Goal: Information Seeking & Learning: Stay updated

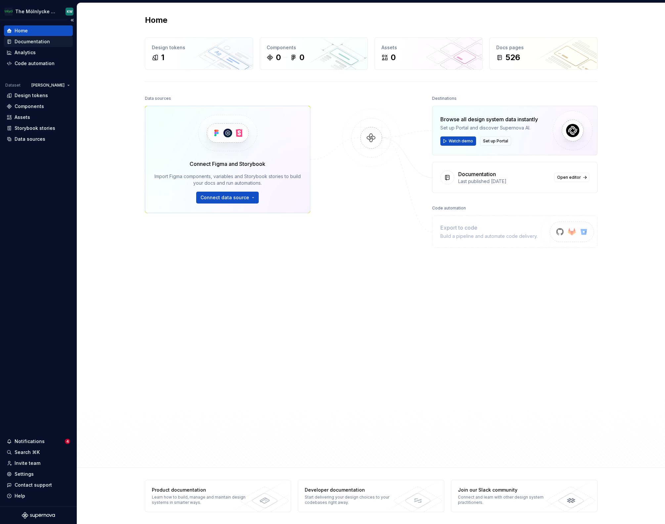
click at [16, 40] on div "Documentation" at bounding box center [32, 41] width 35 height 7
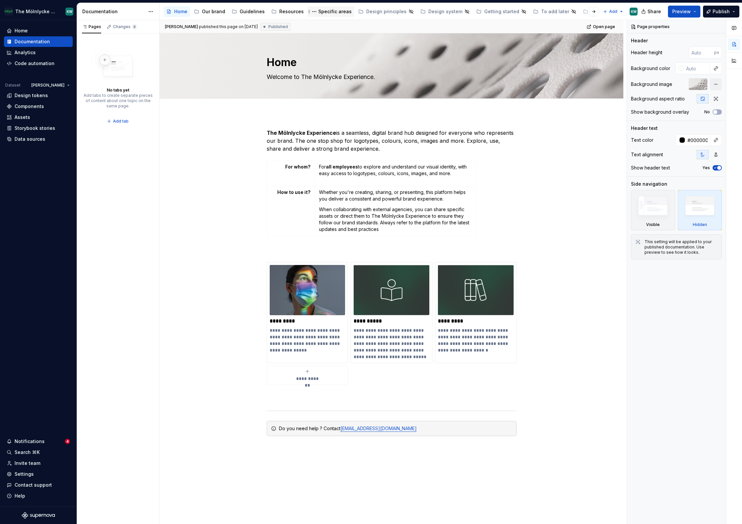
click at [319, 11] on div "Specific areas" at bounding box center [334, 11] width 33 height 7
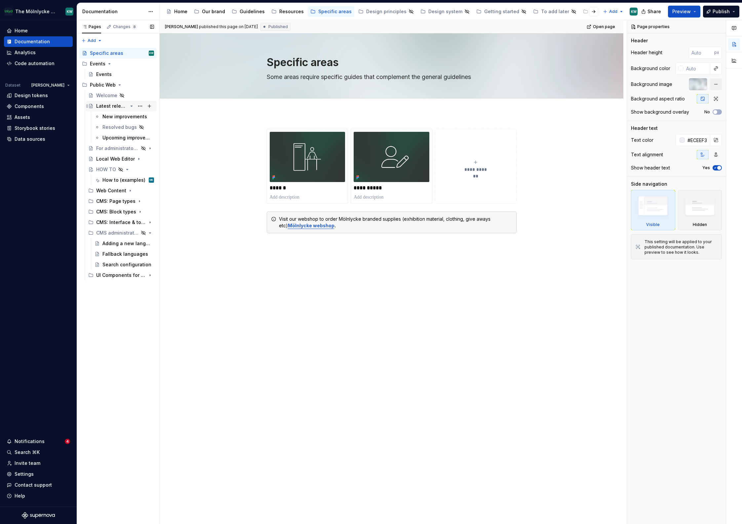
click at [115, 103] on div "Latest releases" at bounding box center [111, 106] width 31 height 7
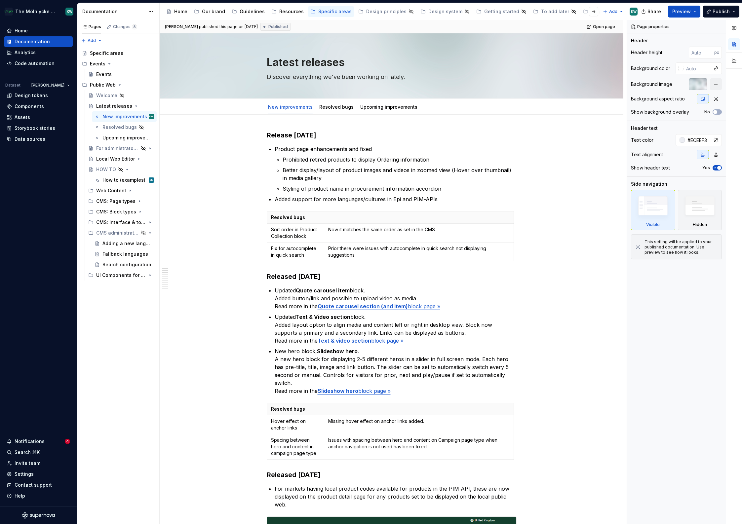
type textarea "*"
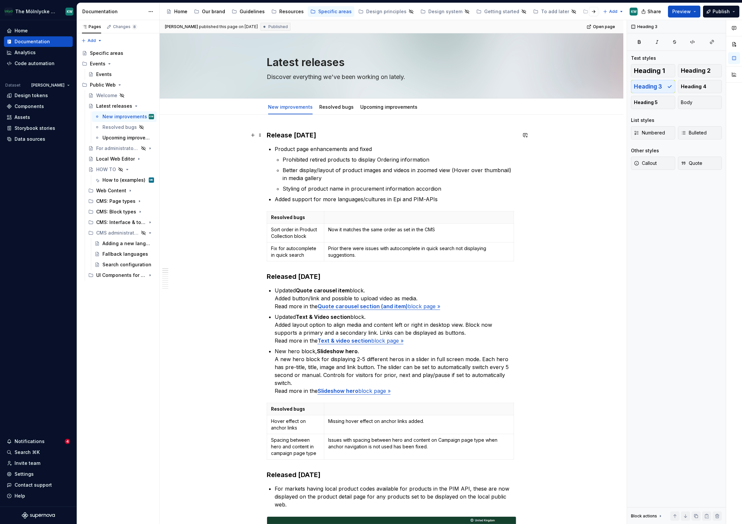
click at [351, 133] on h3 "Release [DATE]" at bounding box center [392, 135] width 250 height 9
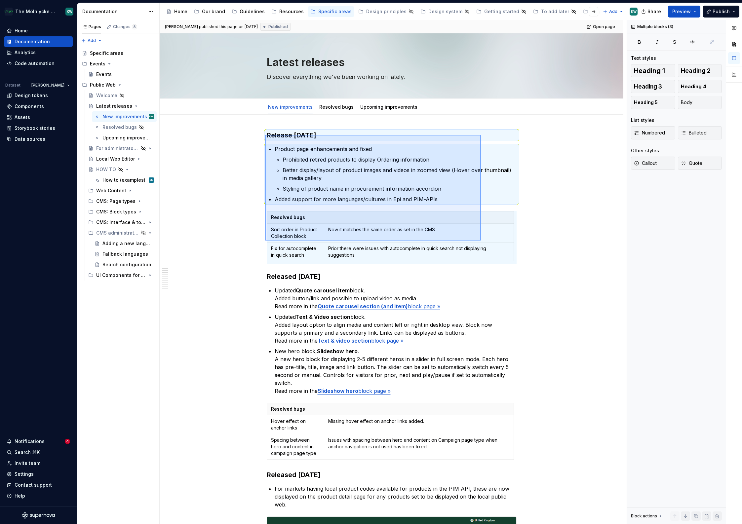
drag, startPoint x: 267, startPoint y: 136, endPoint x: 481, endPoint y: 241, distance: 238.8
click at [481, 241] on div "[PERSON_NAME] published this page on [DATE] Published Open page Latest releases…" at bounding box center [393, 272] width 467 height 505
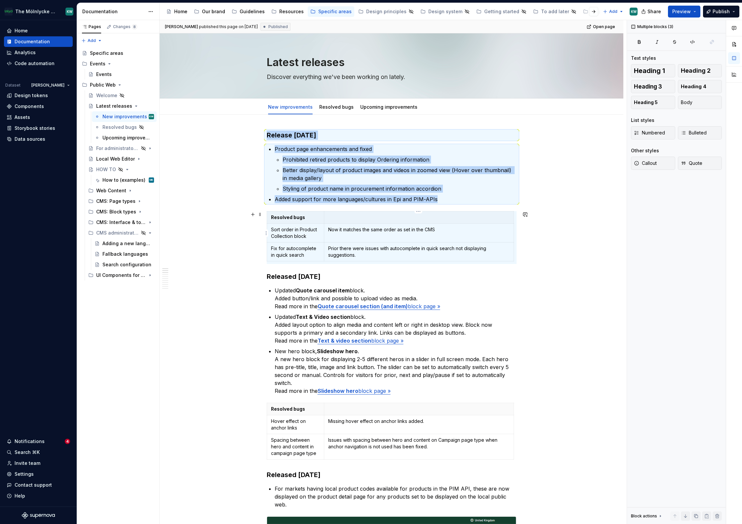
copy div "Release [DATE] Product page enhancements and fixed Prohibited retired products …"
click at [252, 134] on button "button" at bounding box center [252, 135] width 9 height 9
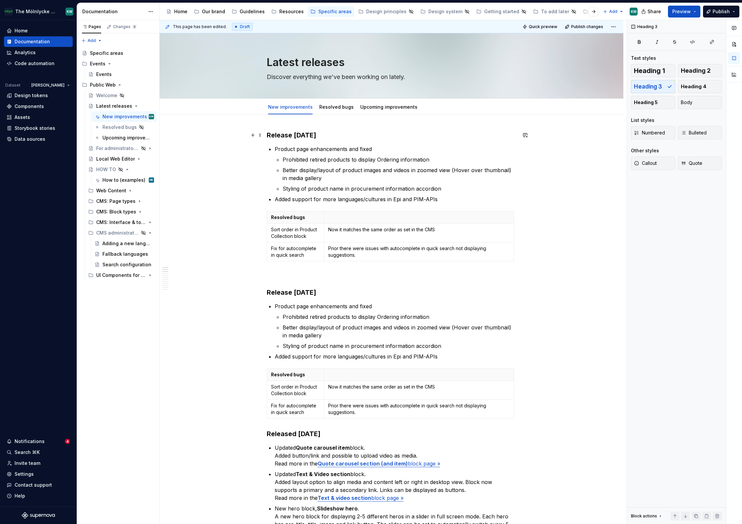
click at [315, 135] on h3 "Release [DATE]" at bounding box center [392, 135] width 250 height 9
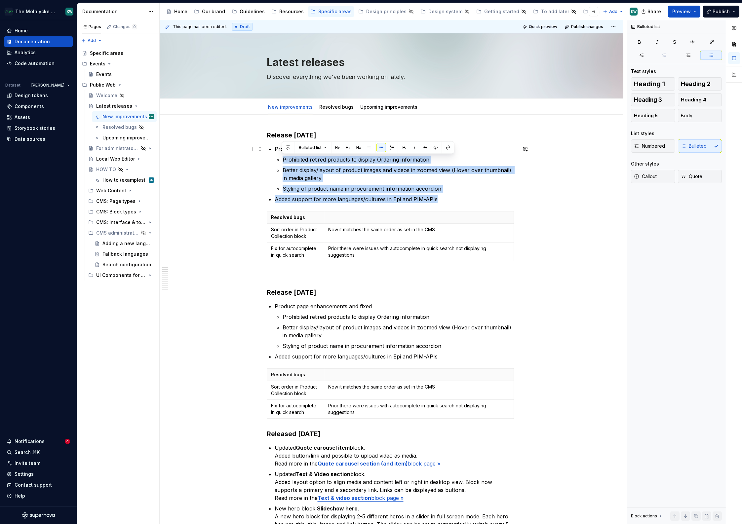
drag, startPoint x: 414, startPoint y: 197, endPoint x: 281, endPoint y: 154, distance: 139.5
click at [280, 153] on ul "Product page enhancements and fixed Prohibited retired products to display Orde…" at bounding box center [396, 174] width 242 height 58
click at [318, 235] on html "The Mölnlycke Experience KW Home Documentation Analytics Code automation Datase…" at bounding box center [371, 262] width 742 height 524
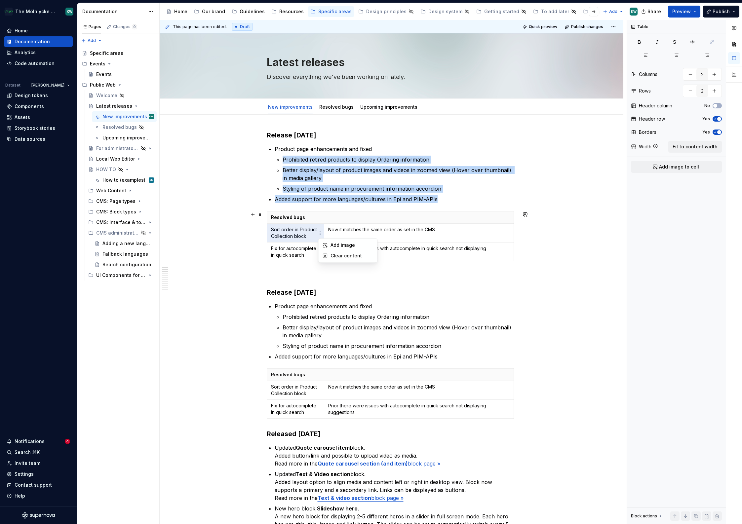
click at [302, 232] on html "The Mölnlycke Experience KW Home Documentation Analytics Code automation Datase…" at bounding box center [371, 262] width 742 height 524
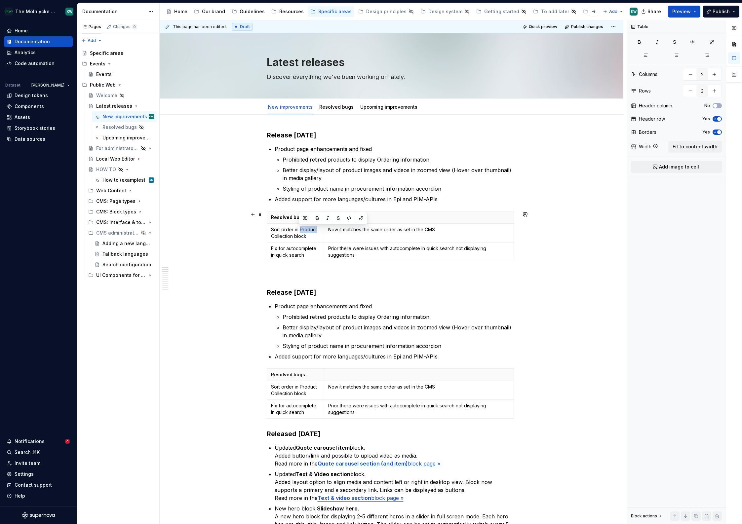
click at [302, 232] on p "Sort order in Product Collection block" at bounding box center [295, 233] width 49 height 13
click at [385, 233] on p "Now it matches the same order as set in the CMS" at bounding box center [418, 230] width 181 height 7
click at [268, 252] on html "The Mölnlycke Experience KW Home Documentation Analytics Code automation Datase…" at bounding box center [371, 262] width 742 height 524
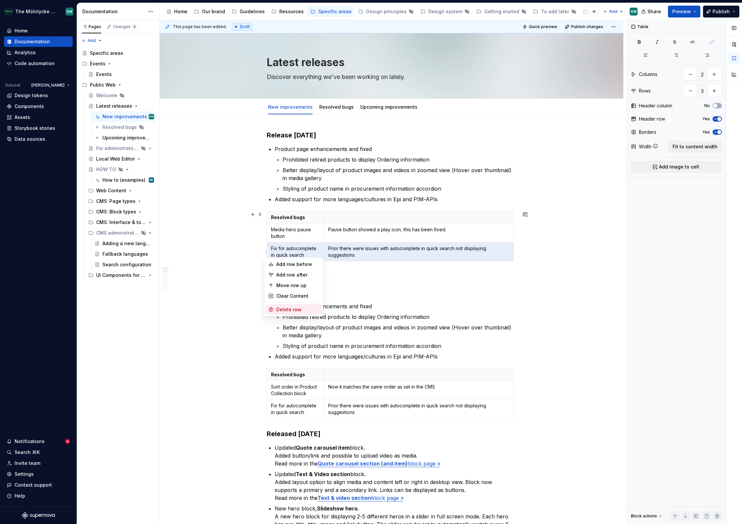
click at [296, 312] on div "Delete row" at bounding box center [297, 310] width 43 height 7
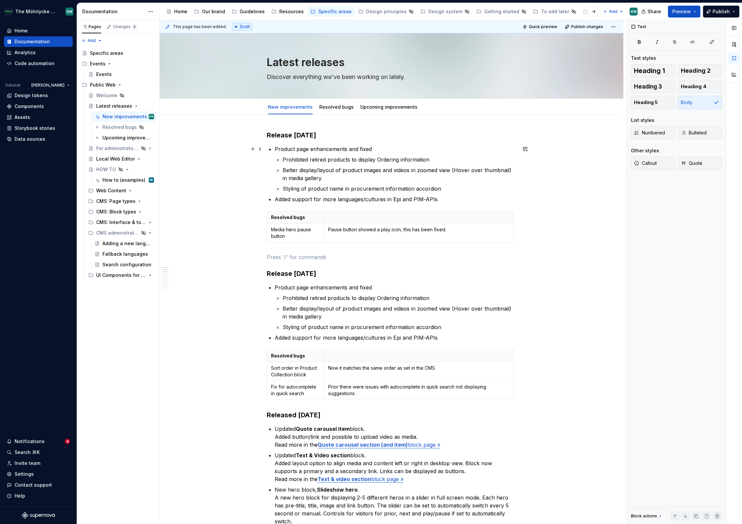
click at [343, 151] on p "Product page enhancements and fixed" at bounding box center [396, 149] width 242 height 8
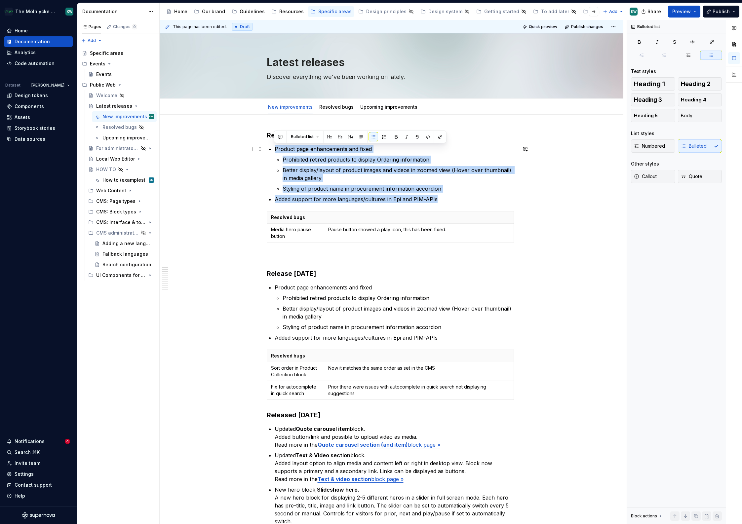
drag, startPoint x: 434, startPoint y: 199, endPoint x: 273, endPoint y: 151, distance: 167.7
click at [275, 151] on ul "Product page enhancements and fixed Prohibited retired products to display Orde…" at bounding box center [396, 174] width 242 height 58
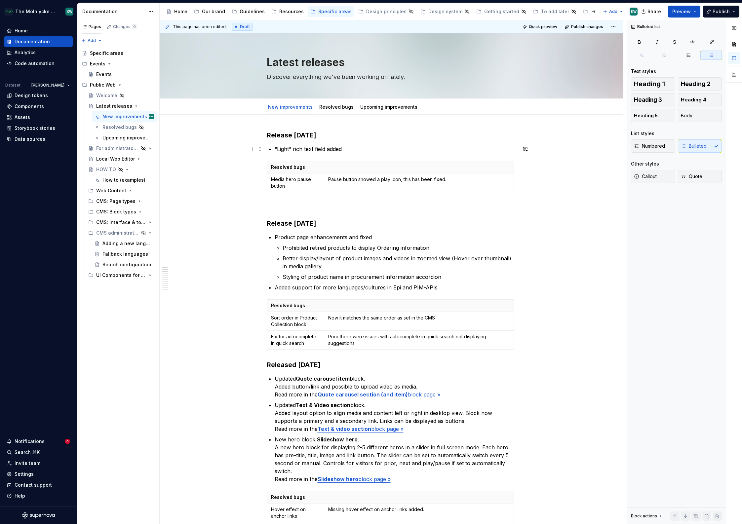
click at [276, 150] on p "“Light” rich text field added" at bounding box center [396, 149] width 242 height 8
click at [361, 148] on p "“Light” rich text field added" at bounding box center [396, 149] width 242 height 8
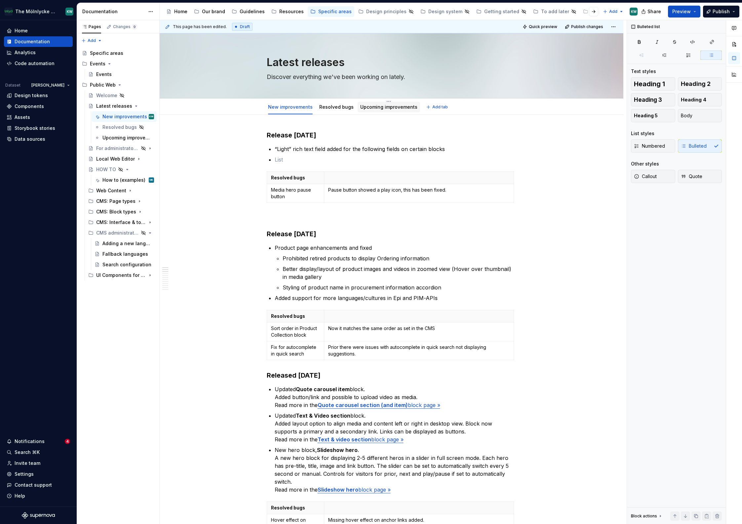
click at [379, 103] on div "Upcoming improvements" at bounding box center [389, 107] width 62 height 11
click at [361, 108] on link "Upcoming improvements" at bounding box center [388, 107] width 57 height 6
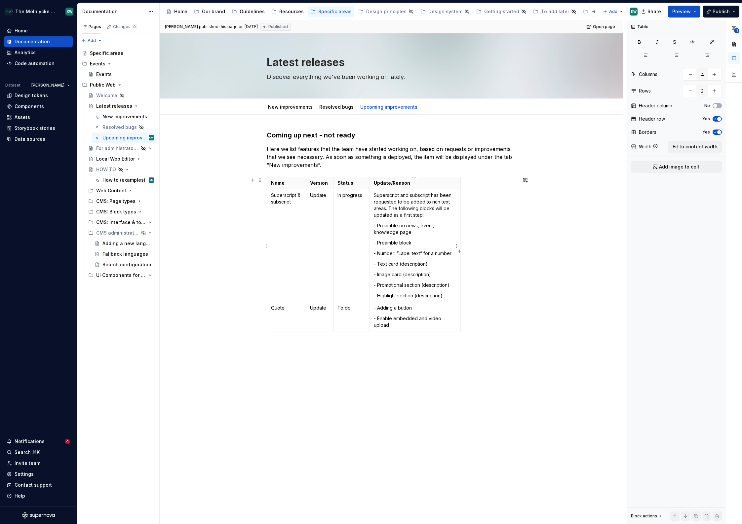
drag, startPoint x: 429, startPoint y: 247, endPoint x: 433, endPoint y: 248, distance: 4.3
click at [430, 247] on td "Superscript and subscript has been requested to be added to rich text areas. Th…" at bounding box center [415, 245] width 91 height 113
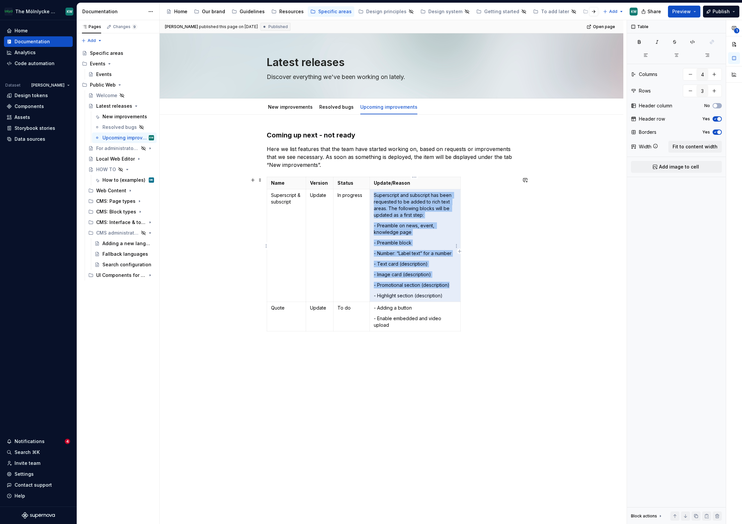
drag, startPoint x: 449, startPoint y: 296, endPoint x: 427, endPoint y: 233, distance: 66.4
click at [427, 233] on td "Superscript and subscript has been requested to be added to rich text areas. Th…" at bounding box center [415, 245] width 91 height 113
click at [428, 230] on p "- Preamble on news, event, knowledge page" at bounding box center [415, 229] width 82 height 13
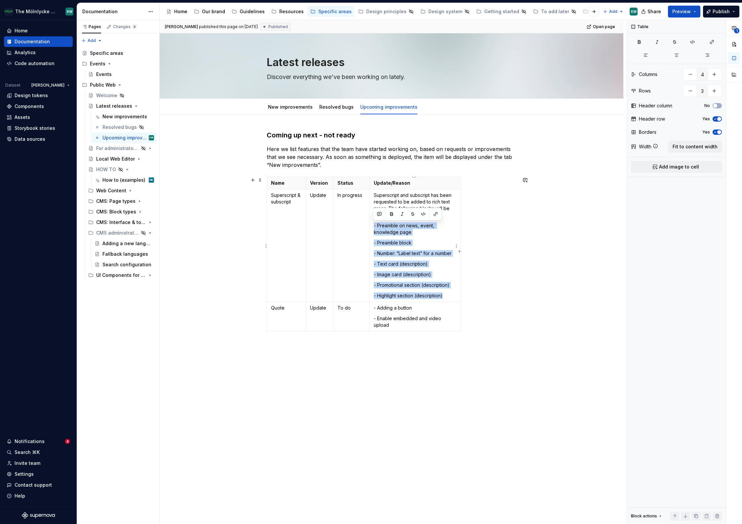
drag, startPoint x: 447, startPoint y: 295, endPoint x: 374, endPoint y: 225, distance: 101.5
click at [374, 225] on td "Superscript and subscript has been requested to be added to rich text areas. Th…" at bounding box center [415, 245] width 91 height 113
copy td "- Preamble on news, event, knowledge page - Preamble block - Number: “Label tex…"
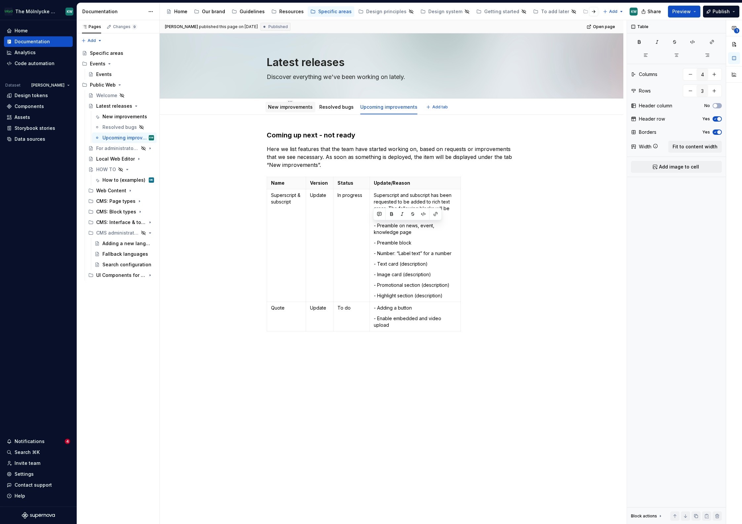
click at [291, 110] on div "New improvements" at bounding box center [290, 107] width 45 height 7
click at [299, 105] on link "New improvements" at bounding box center [290, 107] width 45 height 6
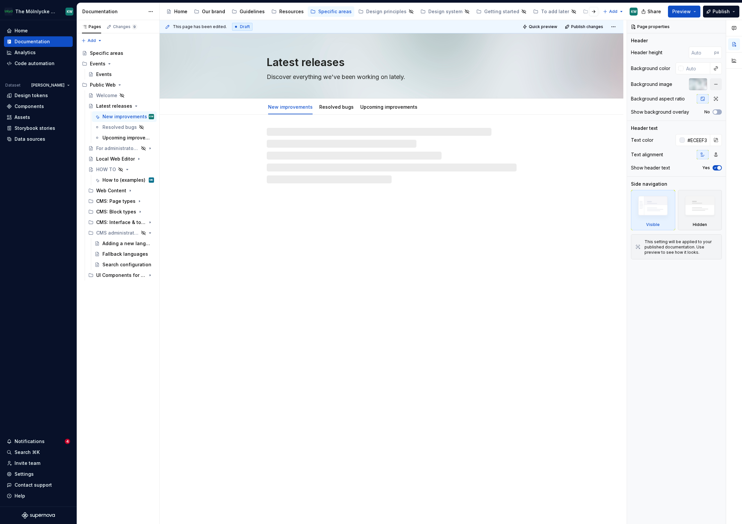
type textarea "*"
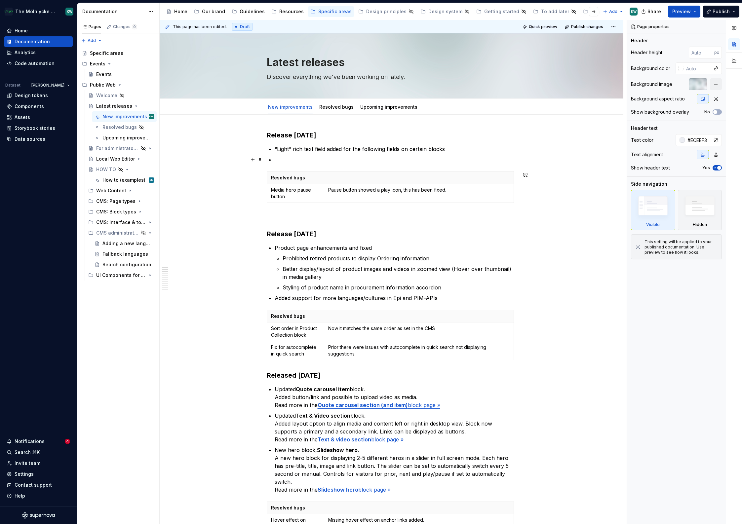
click at [331, 162] on p at bounding box center [396, 160] width 242 height 8
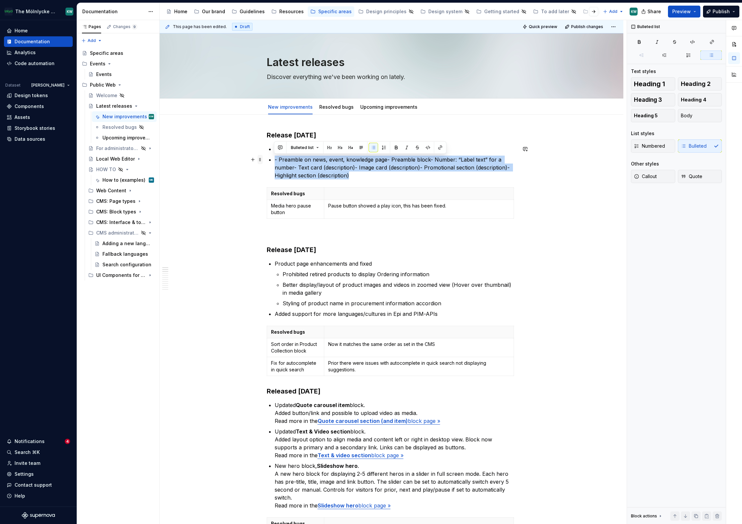
drag, startPoint x: 364, startPoint y: 174, endPoint x: 257, endPoint y: 158, distance: 108.2
click at [375, 148] on button "button" at bounding box center [373, 147] width 9 height 9
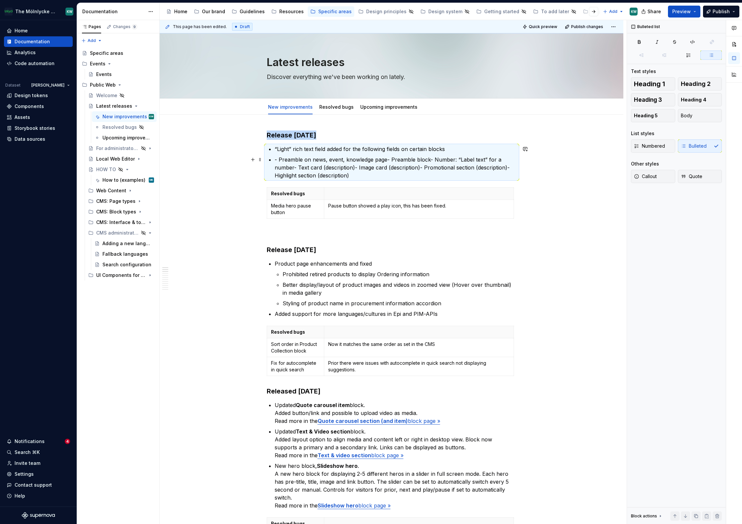
click at [362, 164] on p "- Preamble on news, event, knowledge page- Preamble block- Number: “Label text”…" at bounding box center [396, 168] width 242 height 24
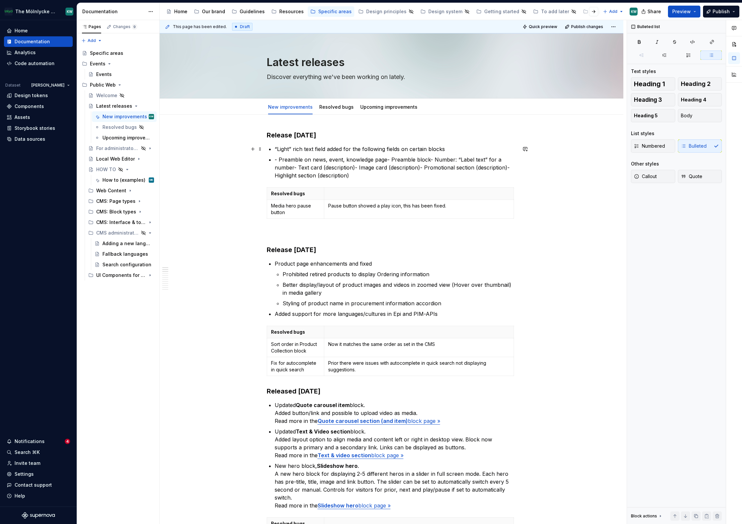
click at [442, 151] on p "“Light” rich text field added for the following fields on certain blocks" at bounding box center [396, 149] width 242 height 8
click at [394, 160] on p "Preamble on news, event, knowledge page- Preamble block- Number: “Label text” f…" at bounding box center [400, 168] width 234 height 24
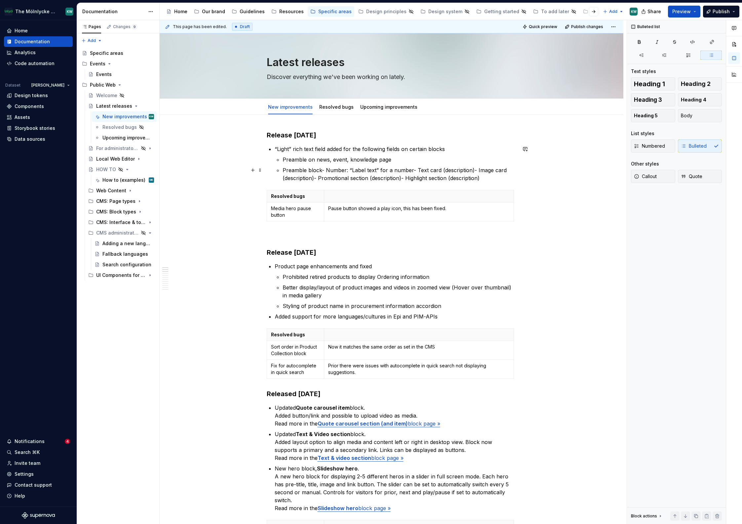
click at [322, 169] on p "Preamble block- Number: “Label text” for a number- Text card (description)- Ima…" at bounding box center [400, 174] width 234 height 16
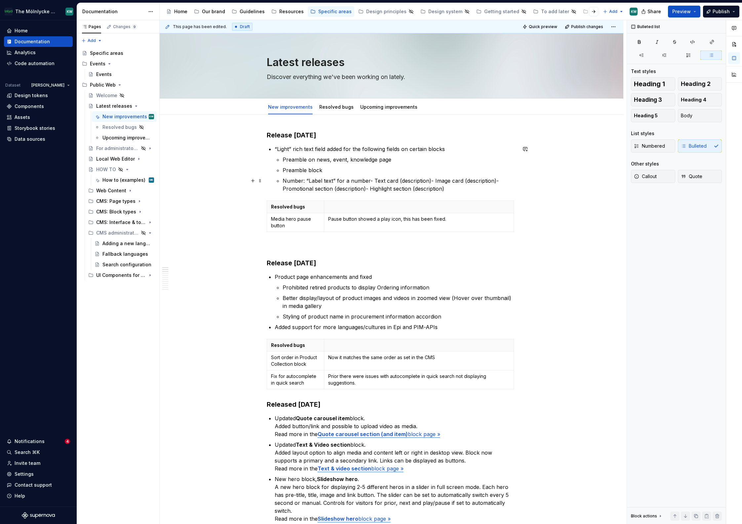
click at [303, 182] on p "Number: “Label text” for a number- Text card (description)- Image card (descrip…" at bounding box center [400, 185] width 234 height 16
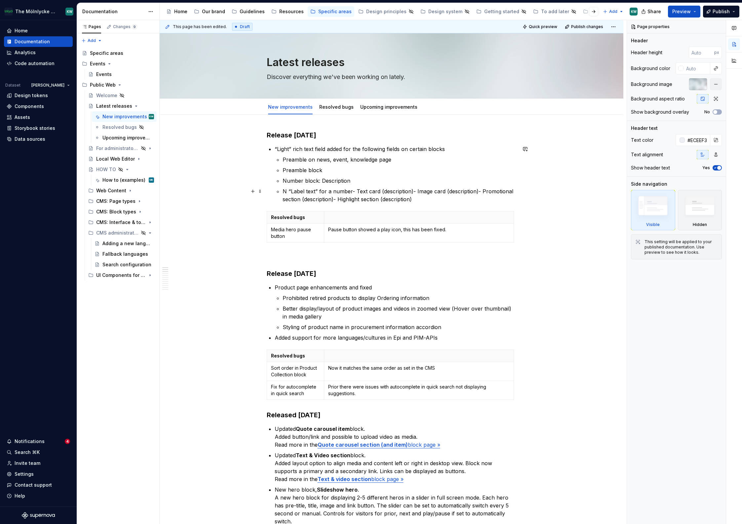
click at [355, 192] on p "N “Label text” for a number- Text card (description)- Image card (description)-…" at bounding box center [400, 195] width 234 height 16
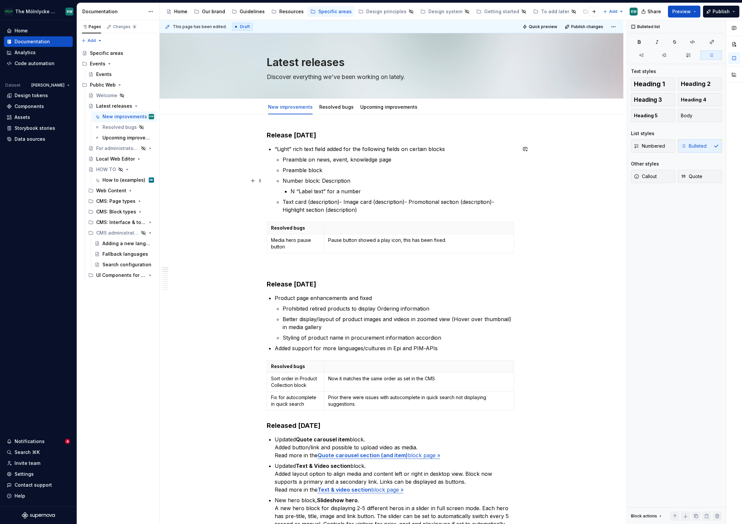
click at [318, 181] on p "Number block: Description" at bounding box center [400, 181] width 234 height 8
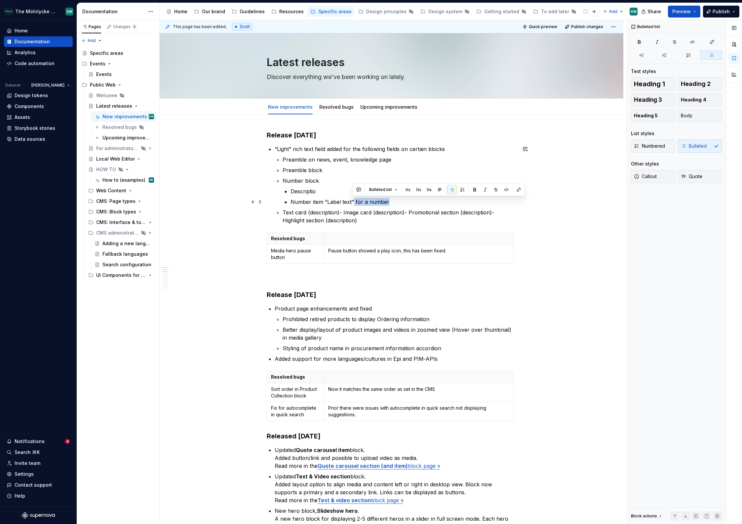
drag, startPoint x: 393, startPoint y: 204, endPoint x: 353, endPoint y: 204, distance: 40.3
click at [353, 204] on p "Number item “Label text” for a number" at bounding box center [404, 202] width 226 height 8
click at [336, 187] on p "Descriptio" at bounding box center [404, 191] width 226 height 8
click at [331, 192] on p "Descriptio" at bounding box center [404, 191] width 226 height 8
click at [342, 212] on p "Text card (description)- Image card (description)- Promotional section (descrip…" at bounding box center [400, 217] width 234 height 16
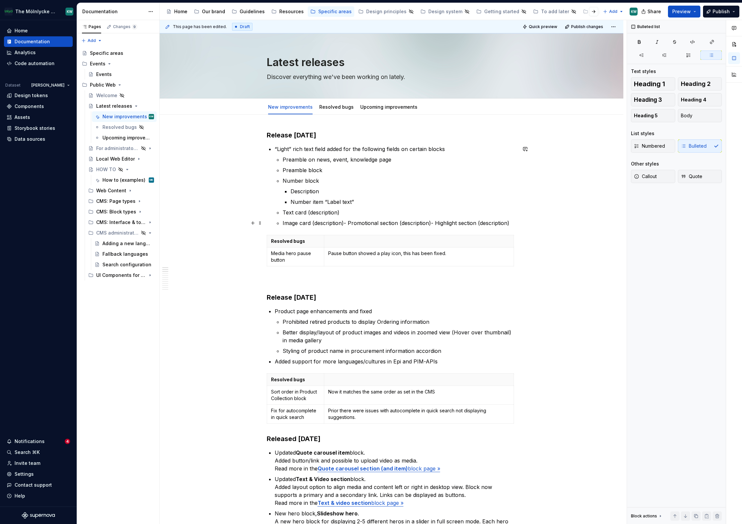
click at [347, 224] on p "Image card (description)- Promotional section (description)- Highlight section …" at bounding box center [400, 223] width 234 height 8
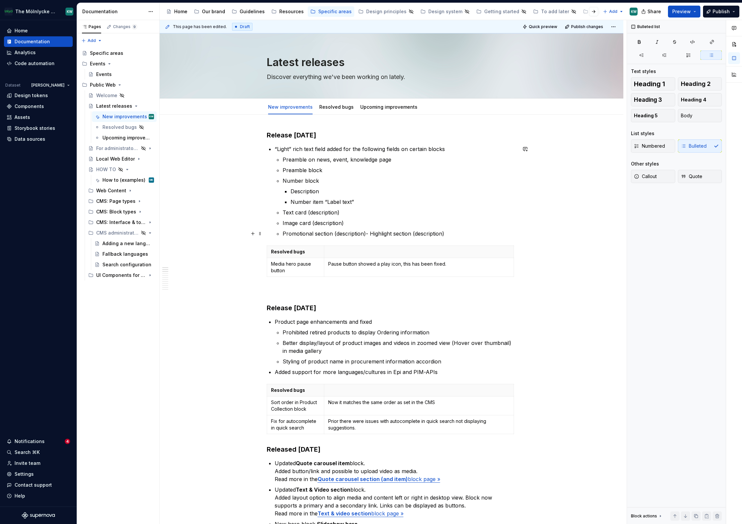
click at [369, 235] on p "Promotional section (description)- Highlight section (description)" at bounding box center [400, 234] width 234 height 8
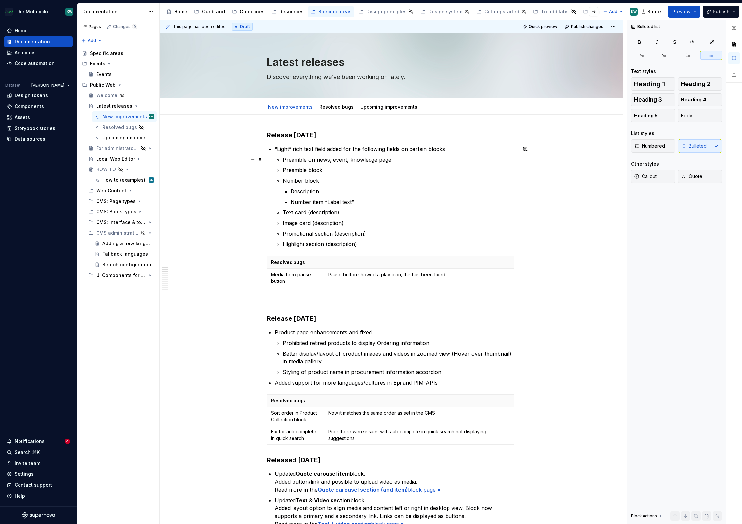
click at [327, 159] on p "Preamble on news, event, knowledge page" at bounding box center [400, 160] width 234 height 8
click at [404, 245] on p "Highlight section (description)" at bounding box center [400, 244] width 234 height 8
click at [420, 162] on p "Preamble on news page, event page, knowledge page" at bounding box center [400, 160] width 234 height 8
click at [554, 277] on div "This page has been edited. Draft Quick preview Publish changes Latest releases …" at bounding box center [393, 272] width 467 height 505
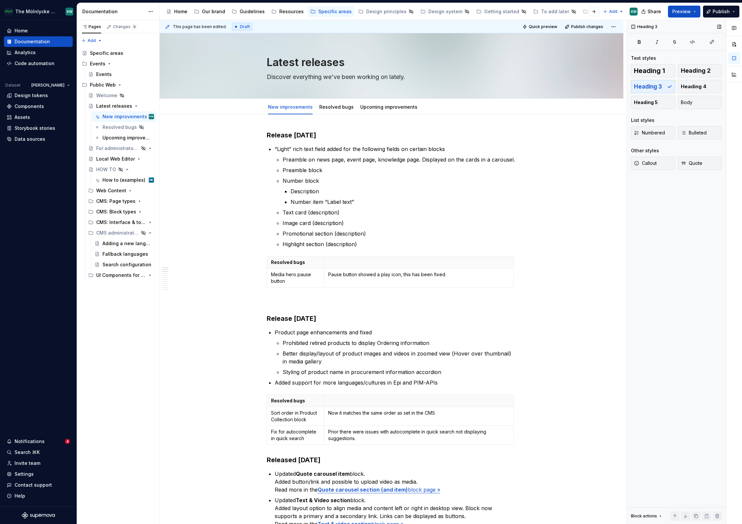
click at [664, 244] on div "Heading 3 Text styles Heading 1 Heading 2 Heading 3 Heading 4 Heading 5 Body Li…" at bounding box center [676, 272] width 99 height 505
click at [302, 147] on p "“Light” rich text field added for the following fields on certain blocks" at bounding box center [396, 149] width 242 height 8
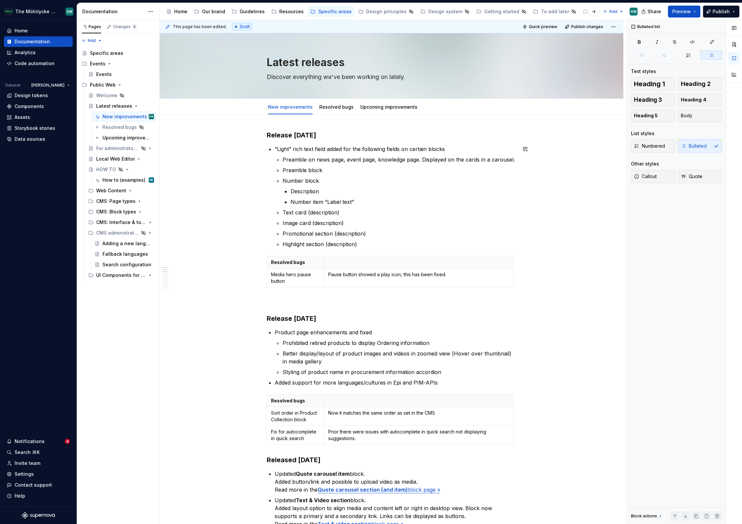
click at [365, 146] on p "“Light” rich text field added for the following fields on certain blocks" at bounding box center [396, 149] width 242 height 8
click at [328, 148] on p "“Light” rich text field added for the following fields on certain blocks" at bounding box center [396, 149] width 242 height 8
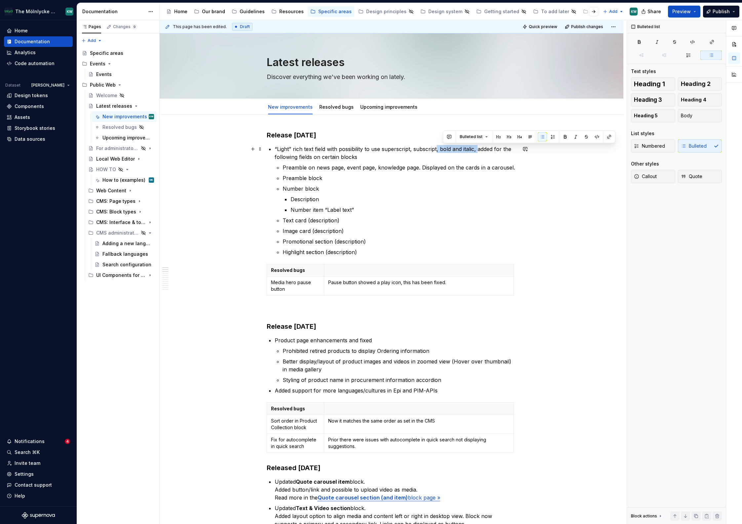
drag, startPoint x: 477, startPoint y: 149, endPoint x: 437, endPoint y: 150, distance: 39.4
click at [437, 150] on p "“Light” rich text field with possibility to use superscript, subscript, bold an…" at bounding box center [396, 153] width 242 height 16
click at [440, 211] on p "Number item “Label text”" at bounding box center [404, 210] width 226 height 8
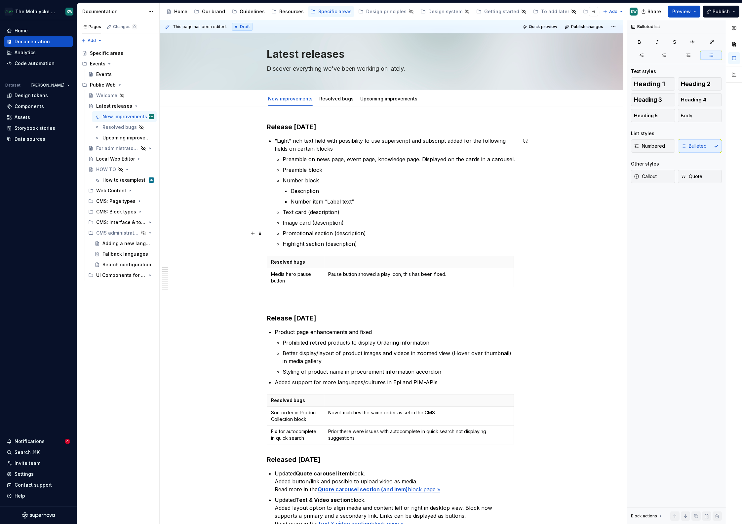
scroll to position [13, 0]
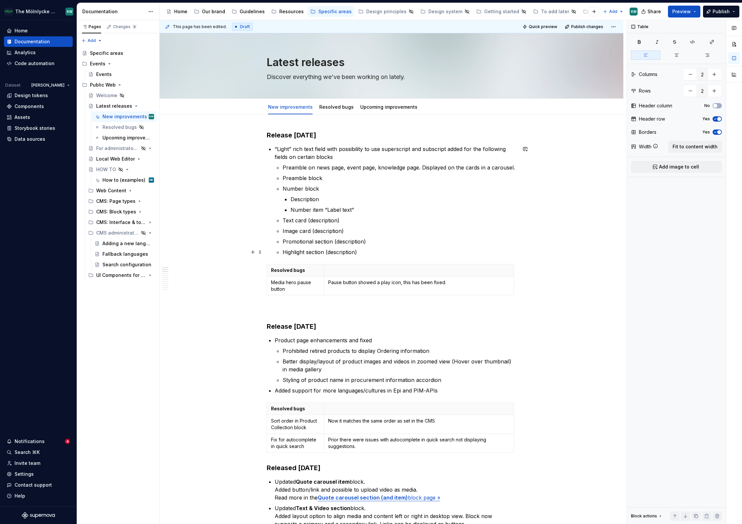
click at [430, 253] on p "Highlight section (description)" at bounding box center [400, 252] width 234 height 8
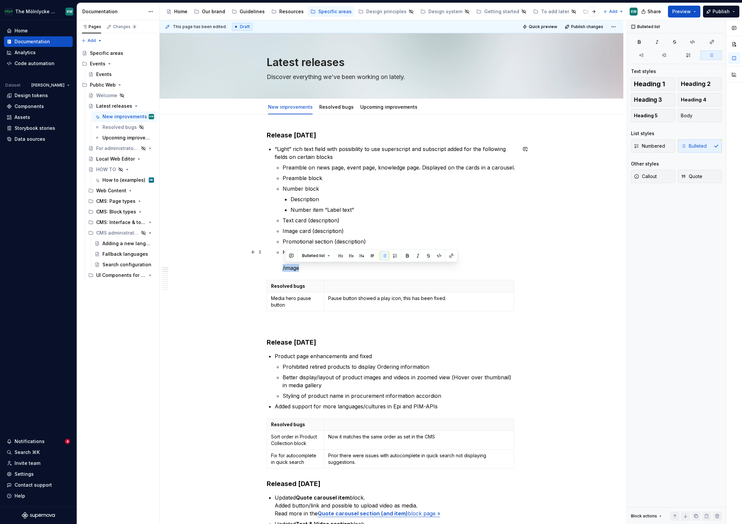
drag, startPoint x: 318, startPoint y: 271, endPoint x: 277, endPoint y: 272, distance: 41.0
click at [277, 272] on li "“Light” rich text field with possibility to use superscript and subscript added…" at bounding box center [396, 208] width 242 height 127
click at [252, 252] on button "button" at bounding box center [252, 252] width 9 height 9
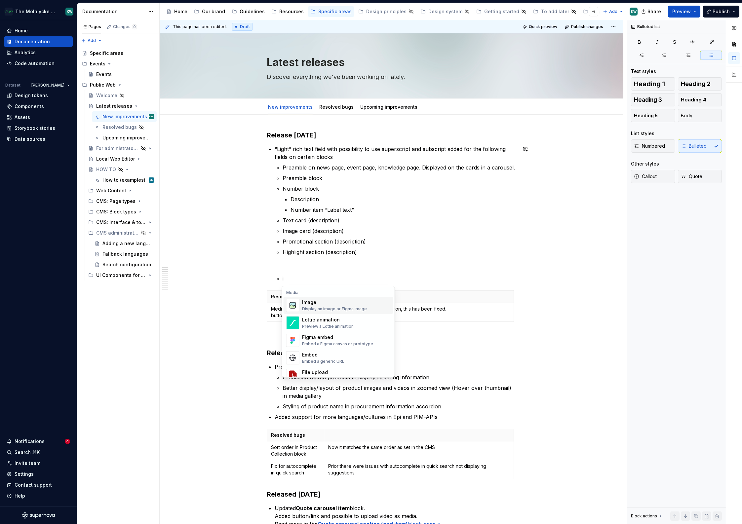
click at [323, 310] on div "Display an image or Figma image" at bounding box center [334, 309] width 65 height 5
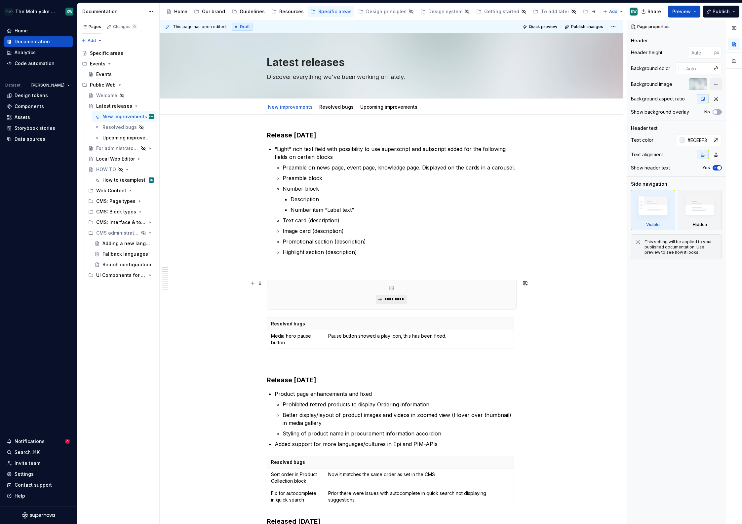
click at [398, 296] on button "*********" at bounding box center [391, 299] width 31 height 9
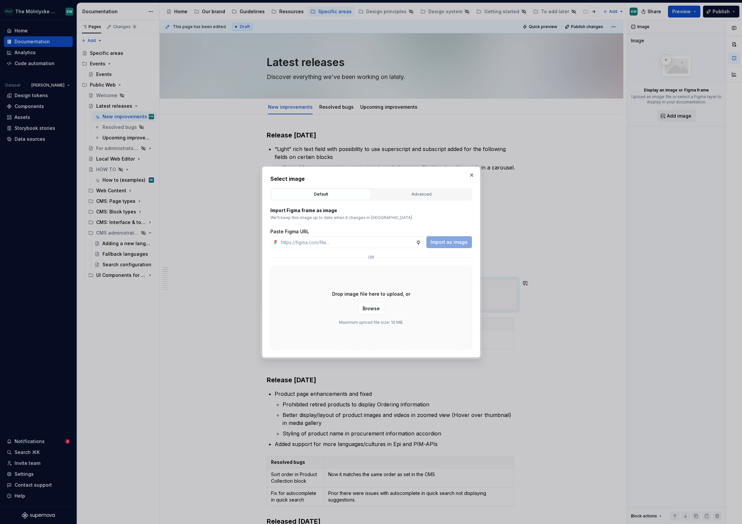
click at [417, 194] on div "Advanced" at bounding box center [421, 194] width 95 height 7
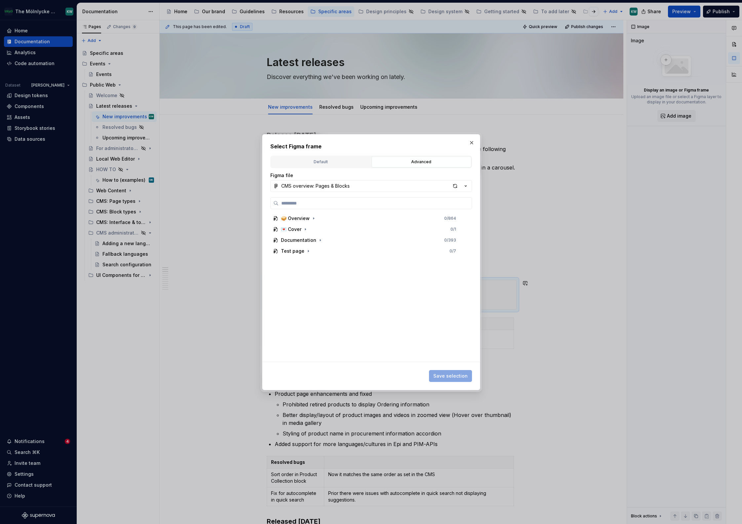
click at [346, 161] on div "Default" at bounding box center [320, 162] width 95 height 7
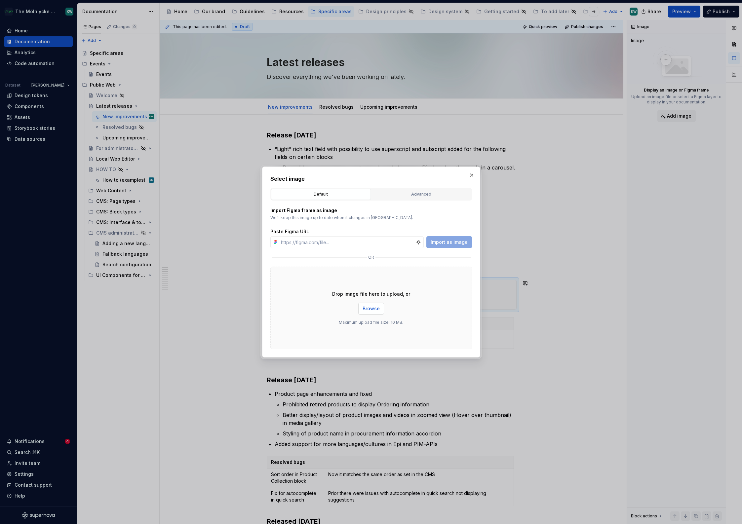
click at [378, 307] on span "Browse" at bounding box center [371, 309] width 17 height 7
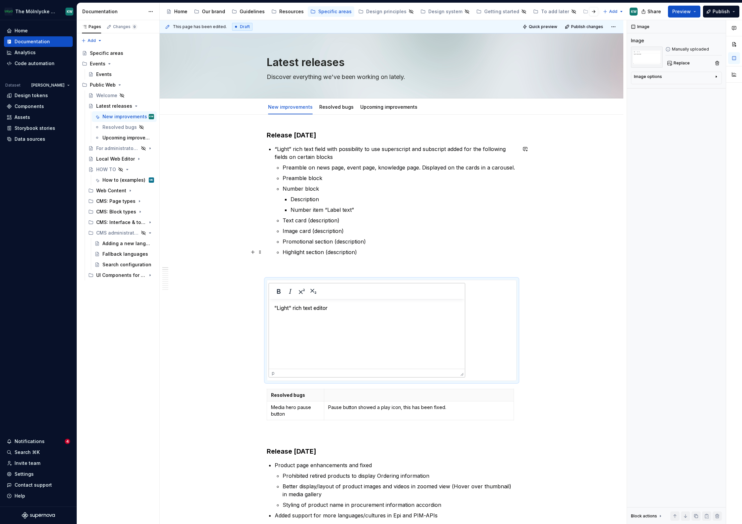
click at [303, 271] on p "Highlight section (description)" at bounding box center [400, 260] width 234 height 24
click at [342, 266] on p "Highlight section (description)" at bounding box center [400, 260] width 234 height 24
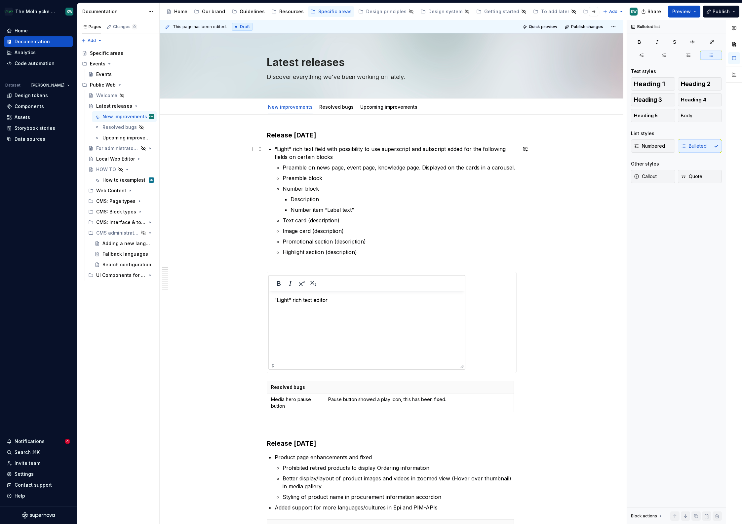
click at [399, 148] on p "“Light” rich text field with possibility to use superscript and subscript added…" at bounding box center [396, 153] width 242 height 16
click at [327, 149] on p "“Light” rich text field with possibility to use superscript and subscript added…" at bounding box center [396, 153] width 242 height 16
click at [461, 150] on p "“Light” rich text field has been enabled for using superscript and subscript ad…" at bounding box center [396, 153] width 242 height 16
click at [398, 158] on p "“Light” rich text field has been enabled for using superscript and subscript. T…" at bounding box center [396, 153] width 242 height 16
drag, startPoint x: 397, startPoint y: 158, endPoint x: 334, endPoint y: 159, distance: 63.5
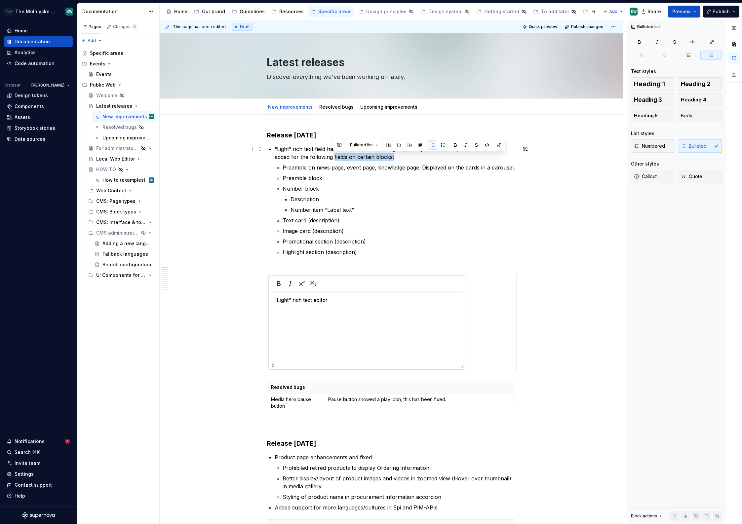
click at [334, 159] on p "“Light” rich text field has been enabled for using superscript and subscript. T…" at bounding box center [396, 153] width 242 height 16
click at [356, 160] on p "“Light” rich text field has been enabled for using superscript and subscript. T…" at bounding box center [396, 153] width 242 height 16
click at [398, 155] on p "“Light” rich text field has been enabled for using superscript and subscript. T…" at bounding box center [396, 153] width 242 height 16
click at [386, 272] on div at bounding box center [392, 322] width 250 height 101
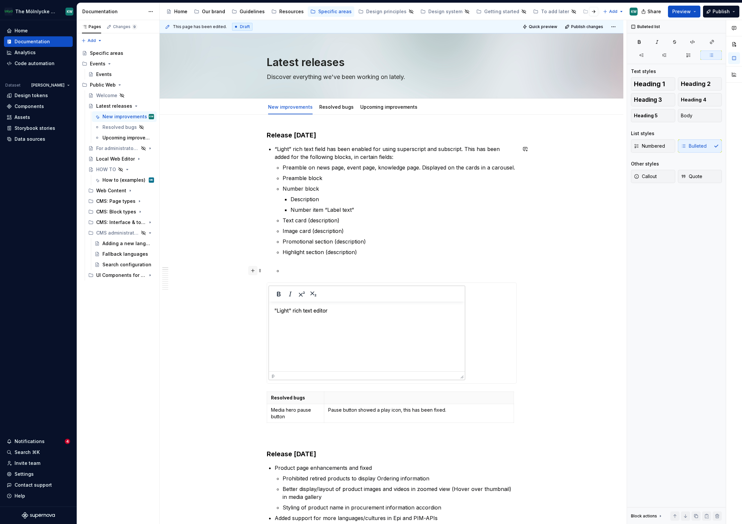
click at [252, 271] on button "button" at bounding box center [252, 270] width 9 height 9
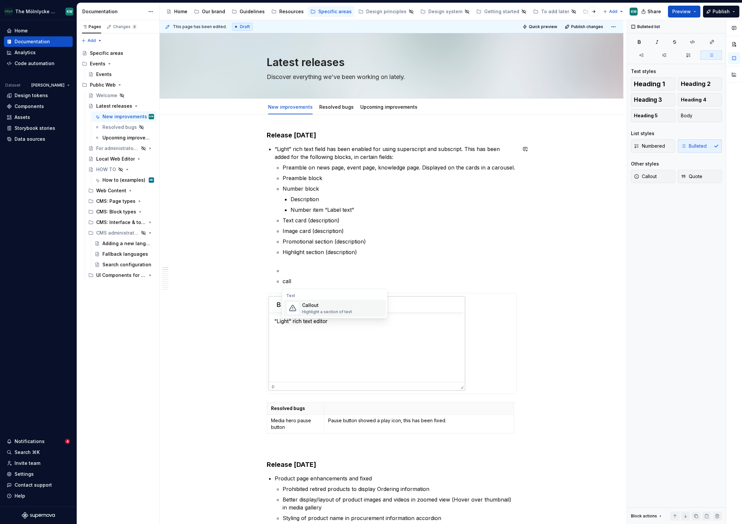
click at [299, 305] on span "Callout Highlight a section of text" at bounding box center [335, 308] width 103 height 17
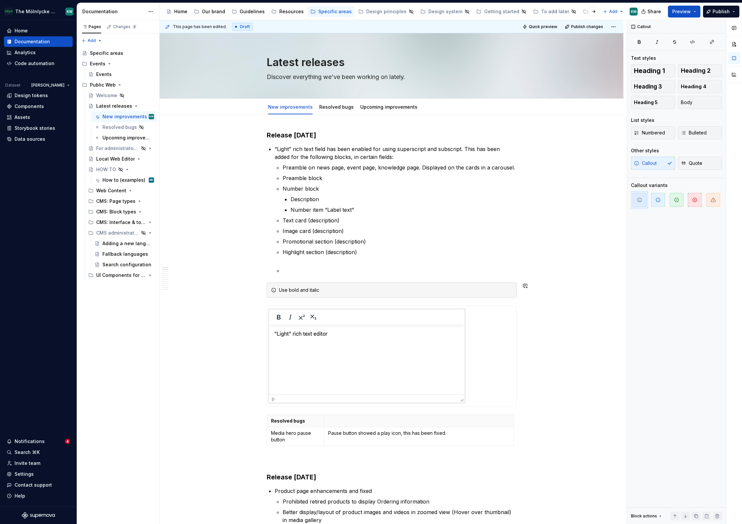
click at [313, 269] on p at bounding box center [400, 271] width 234 height 8
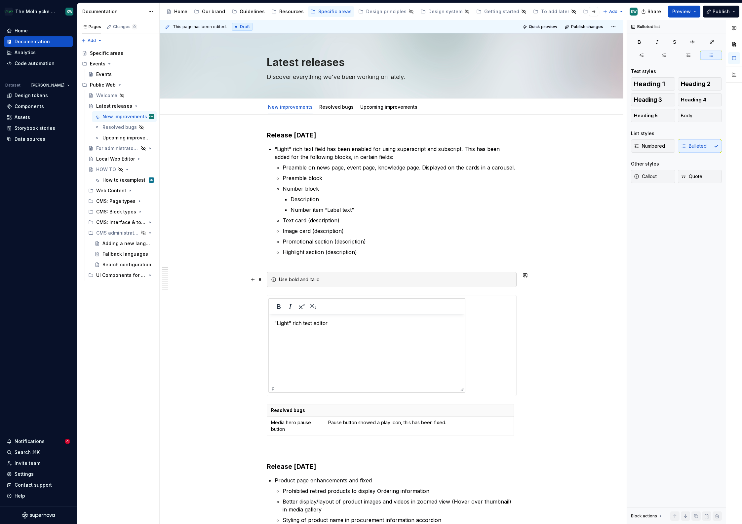
click at [356, 276] on div "Use bold and italic" at bounding box center [392, 279] width 250 height 15
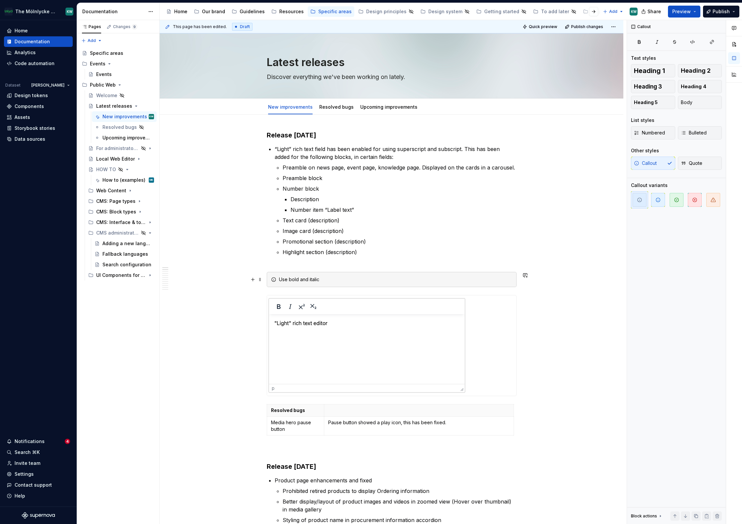
click at [353, 280] on div "Use bold and italic" at bounding box center [395, 279] width 233 height 7
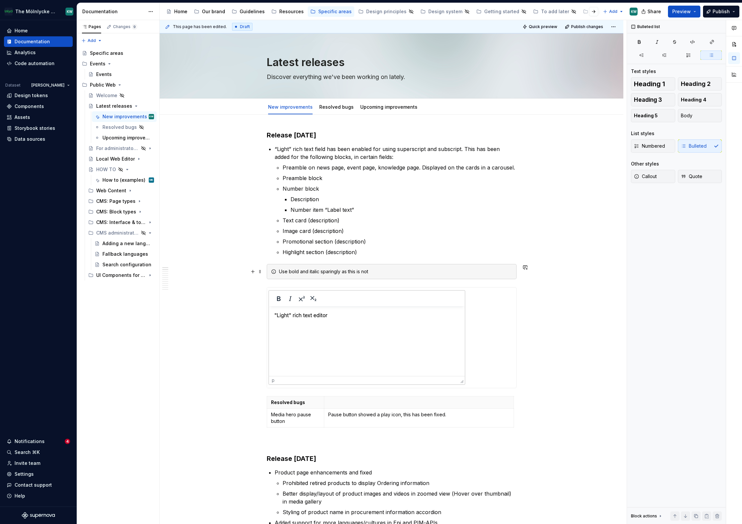
click at [377, 273] on div "Use bold and italic sparingly as this is not" at bounding box center [395, 272] width 233 height 7
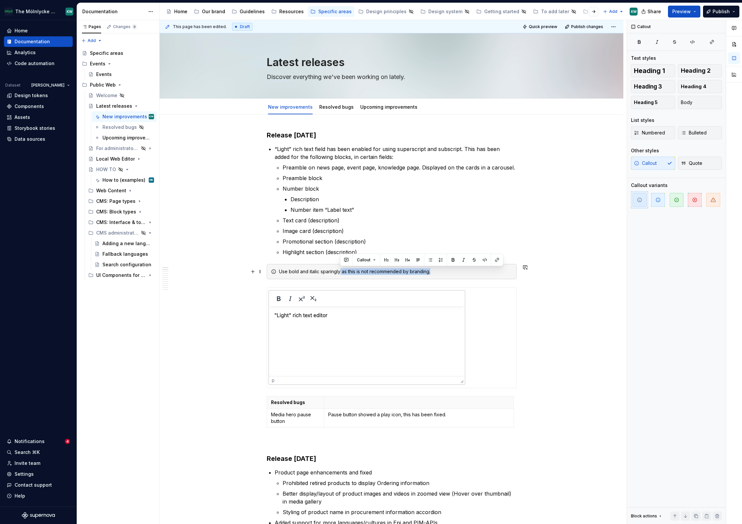
drag, startPoint x: 437, startPoint y: 271, endPoint x: 339, endPoint y: 273, distance: 97.6
click at [339, 273] on div "Use bold and italic sparingly as this is not recommended by branding." at bounding box center [395, 272] width 233 height 7
click at [277, 270] on div "Use bold and italic sparingly." at bounding box center [392, 271] width 250 height 15
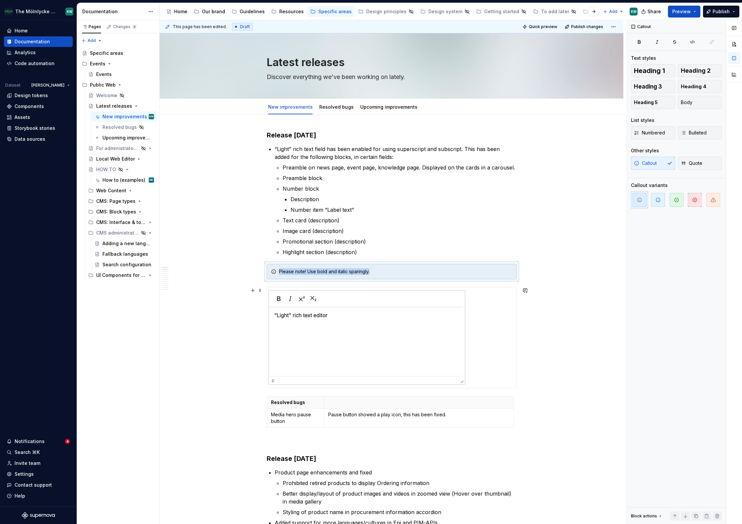
click at [314, 324] on img at bounding box center [367, 338] width 201 height 101
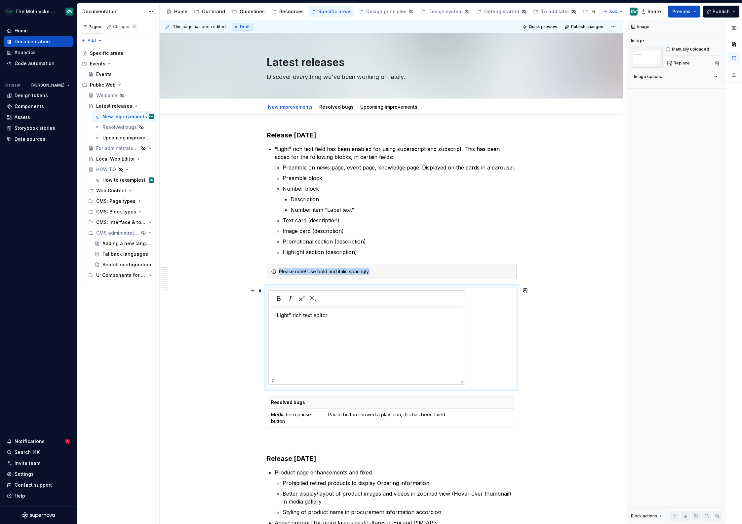
click at [300, 276] on div "Please note! Use bold and italic sparingly." at bounding box center [392, 271] width 250 height 15
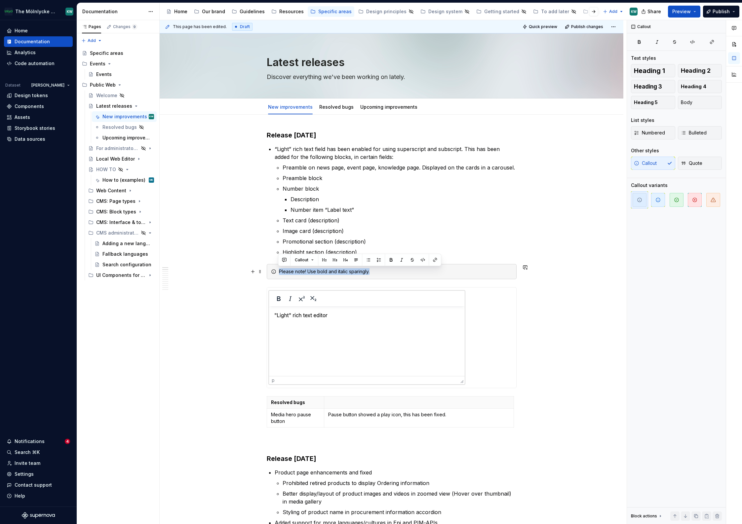
drag, startPoint x: 377, startPoint y: 272, endPoint x: 278, endPoint y: 270, distance: 98.9
click at [279, 270] on div "Please note! Use bold and italic sparingly." at bounding box center [395, 272] width 233 height 7
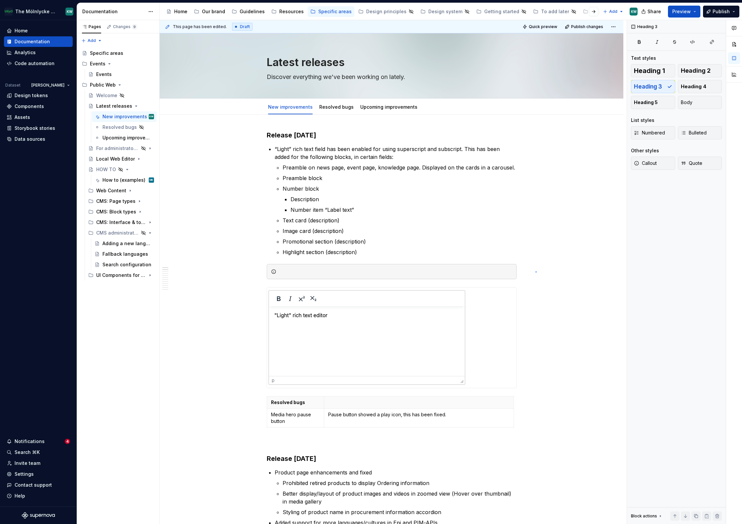
click at [536, 271] on div "This page has been edited. Draft Quick preview Publish changes Latest releases …" at bounding box center [393, 272] width 467 height 505
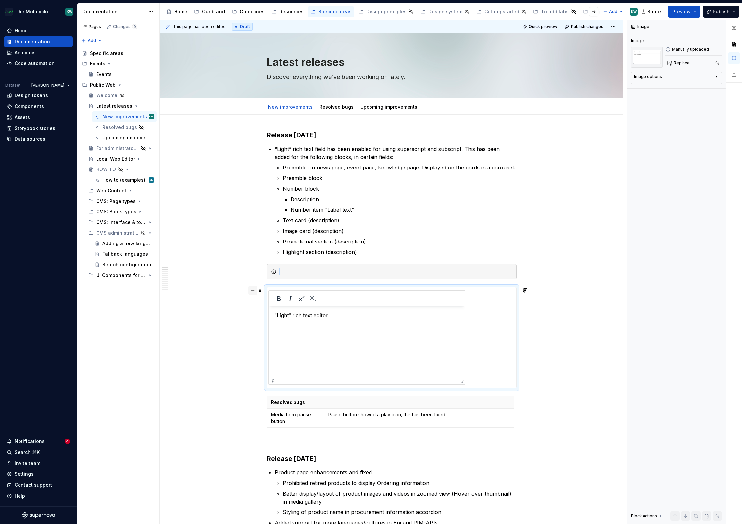
click at [254, 292] on button "button" at bounding box center [252, 290] width 9 height 9
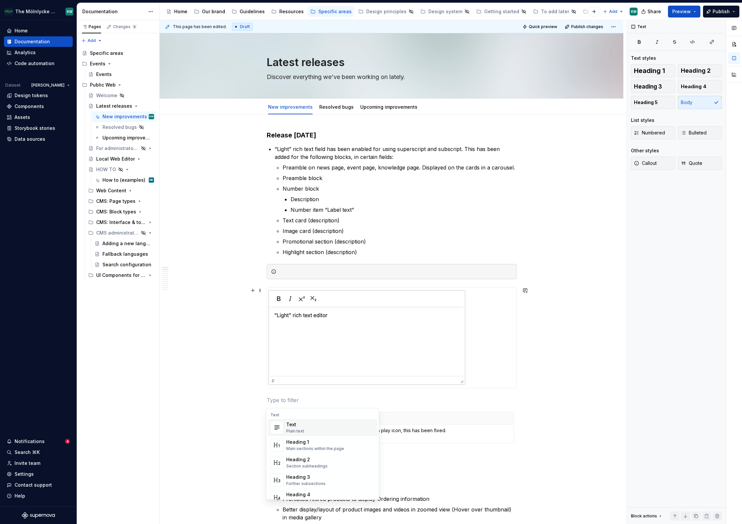
click at [289, 424] on div "Text" at bounding box center [295, 425] width 18 height 7
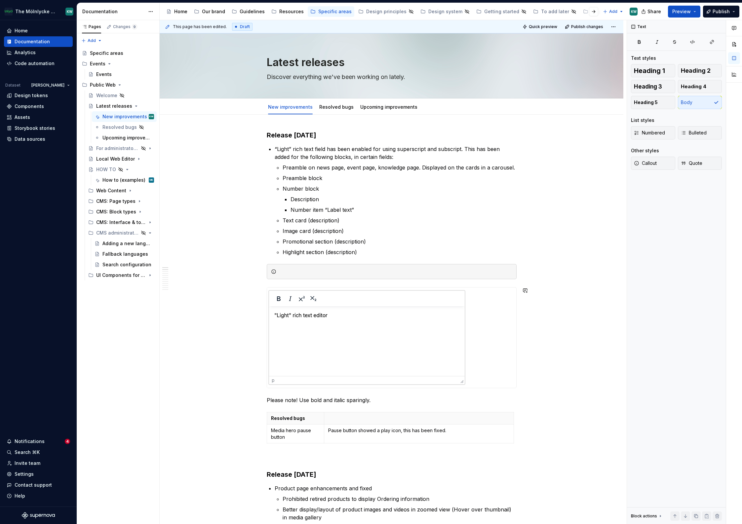
drag, startPoint x: 262, startPoint y: 398, endPoint x: 285, endPoint y: 303, distance: 98.2
drag, startPoint x: 260, startPoint y: 400, endPoint x: 286, endPoint y: 287, distance: 116.0
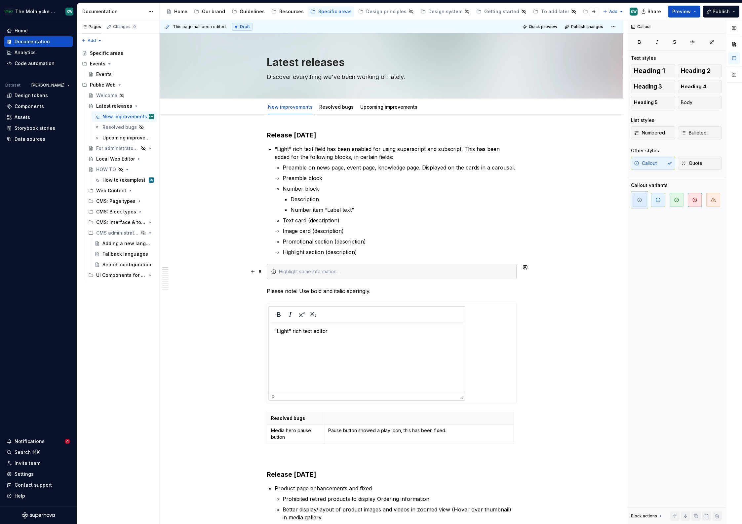
click at [310, 272] on div at bounding box center [395, 272] width 233 height 7
click at [261, 271] on span at bounding box center [260, 271] width 5 height 9
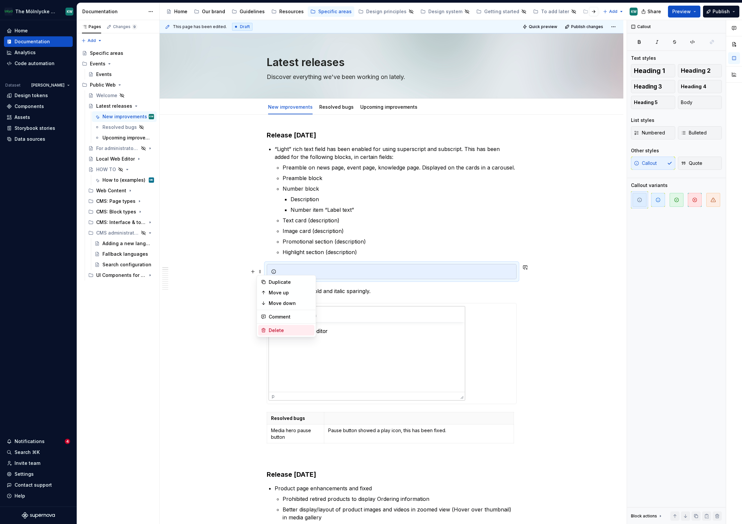
click at [273, 328] on div "Delete" at bounding box center [290, 330] width 43 height 7
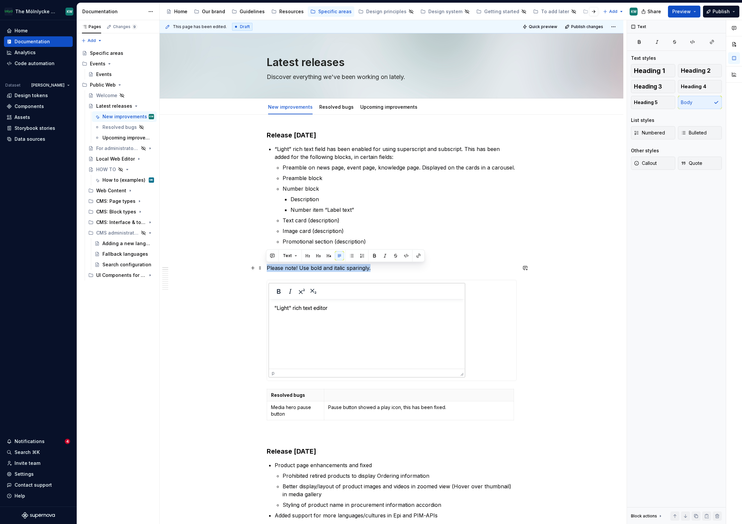
drag, startPoint x: 376, startPoint y: 268, endPoint x: 263, endPoint y: 268, distance: 112.4
drag, startPoint x: 376, startPoint y: 271, endPoint x: 263, endPoint y: 265, distance: 112.9
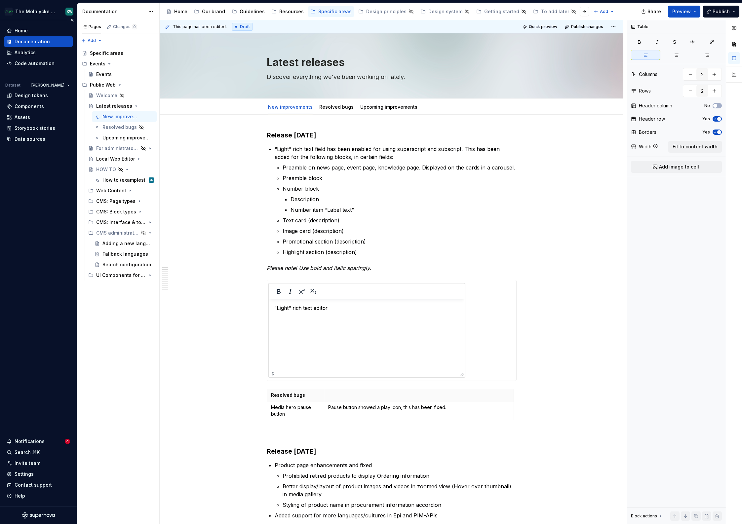
type textarea "*"
